Goal: Information Seeking & Learning: Find specific fact

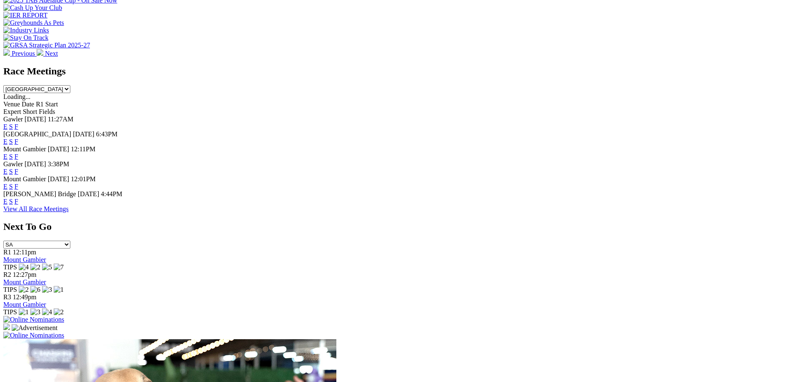
scroll to position [334, 0]
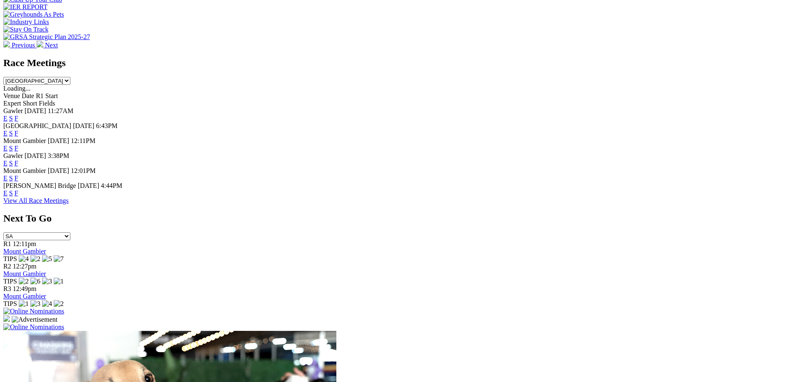
click at [7, 194] on link "E" at bounding box center [5, 193] width 4 height 7
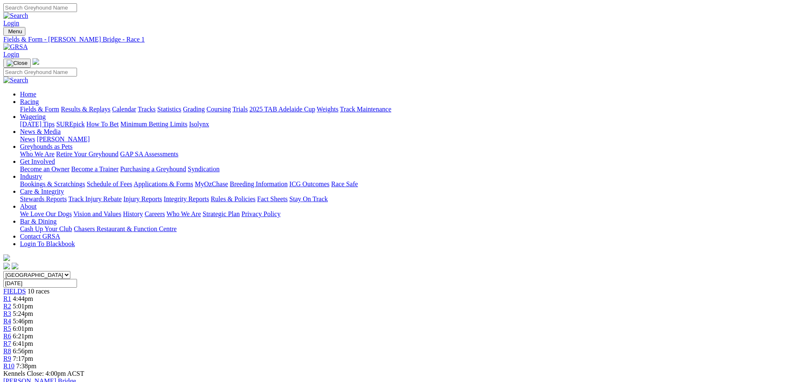
click at [398, 325] on div "R5 6:01pm" at bounding box center [396, 328] width 786 height 7
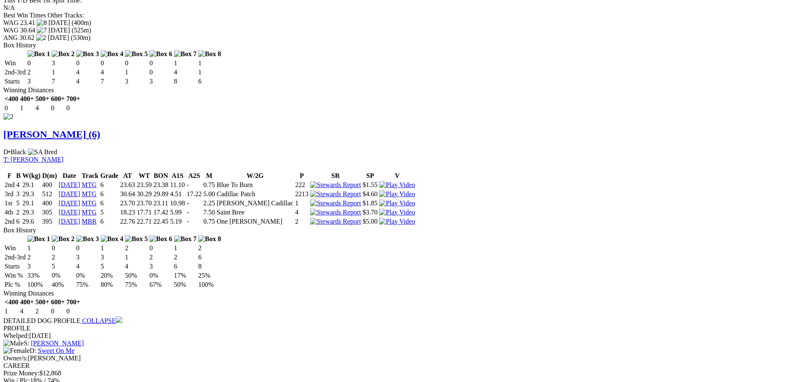
scroll to position [968, 0]
